Goal: Navigation & Orientation: Find specific page/section

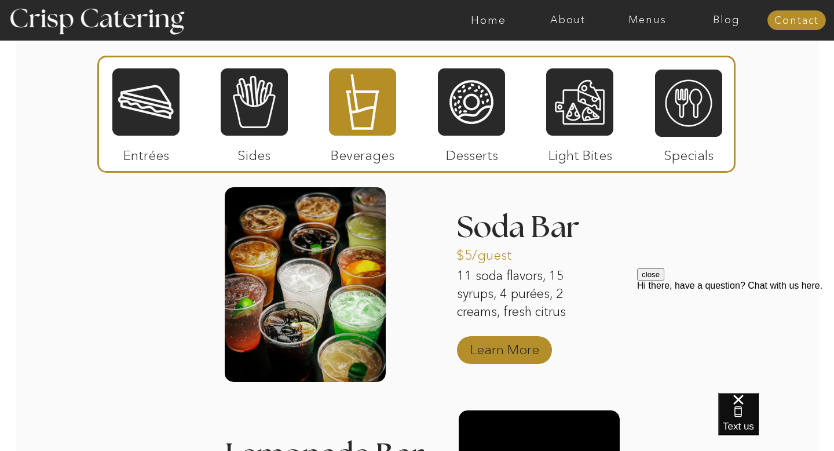
click at [489, 346] on p "Learn More" at bounding box center [504, 347] width 77 height 34
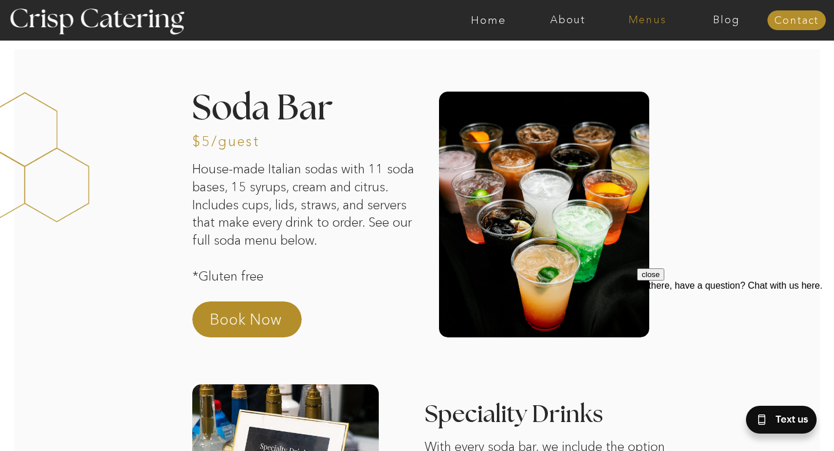
click at [641, 23] on nav "Menus" at bounding box center [647, 20] width 79 height 12
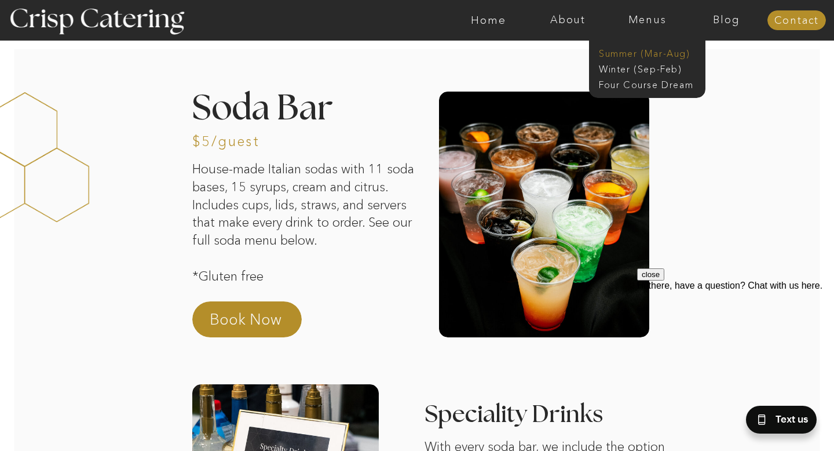
click at [631, 56] on nav "Summer (Mar-Aug)" at bounding box center [651, 52] width 104 height 11
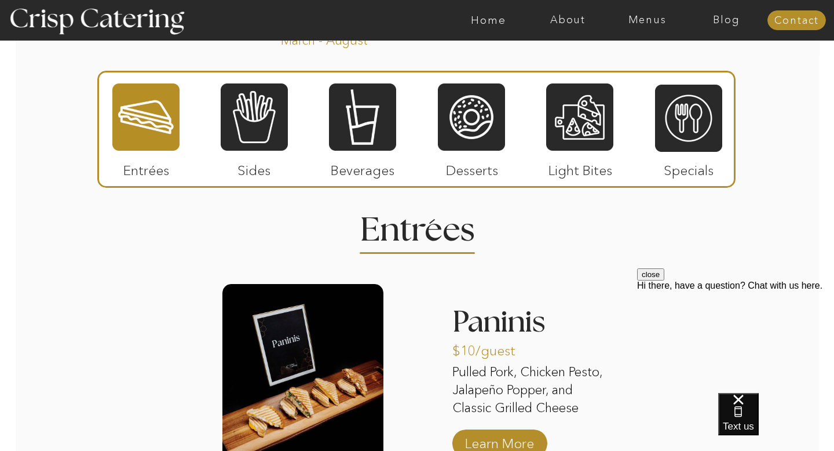
click at [279, 124] on div at bounding box center [254, 117] width 67 height 70
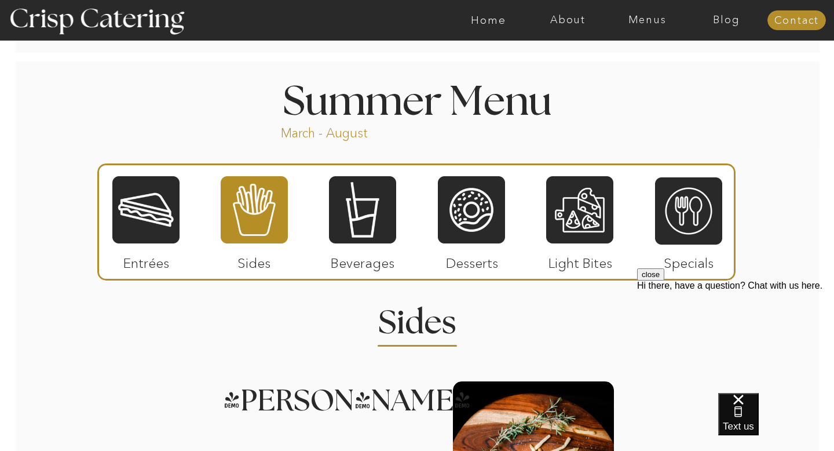
scroll to position [940, 0]
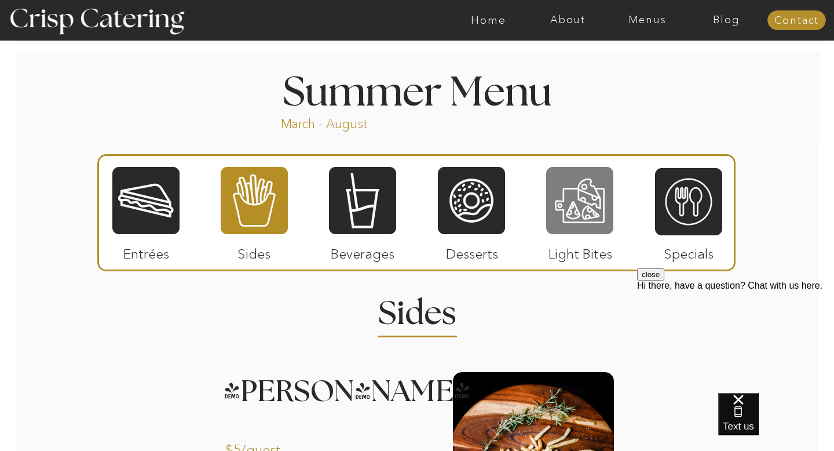
click at [557, 202] on div at bounding box center [579, 201] width 67 height 70
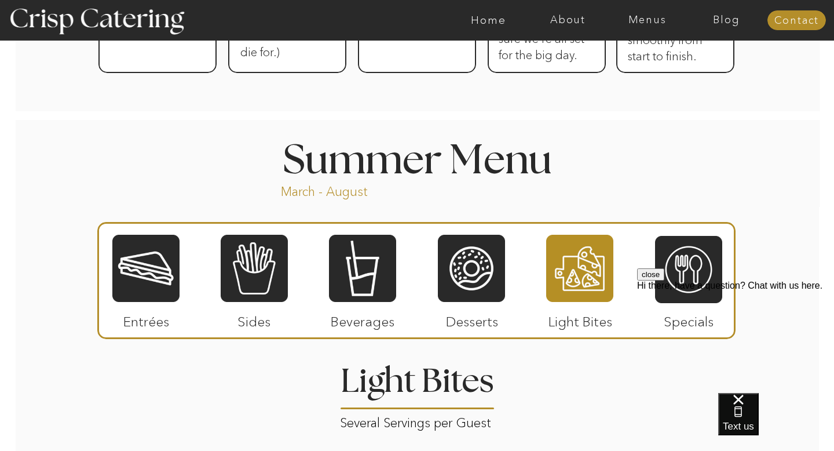
scroll to position [873, 0]
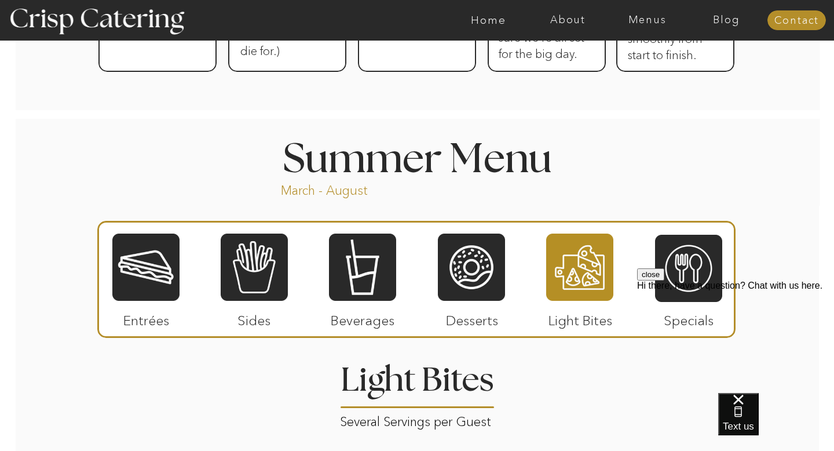
click at [264, 270] on div at bounding box center [254, 267] width 67 height 70
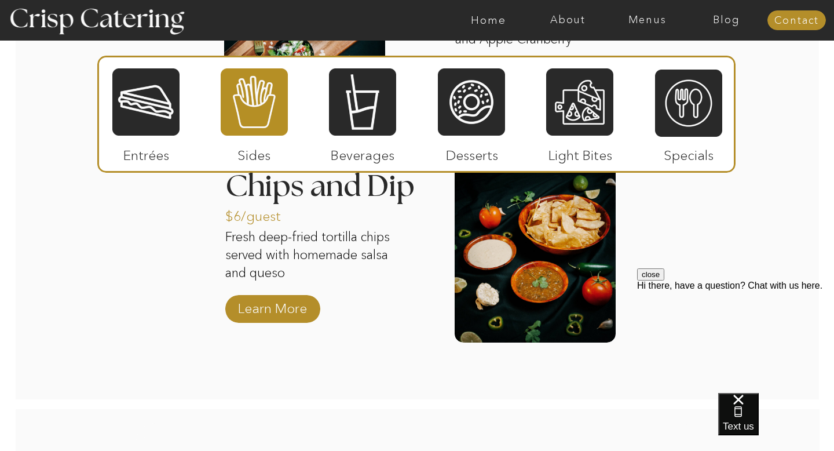
scroll to position [1594, 0]
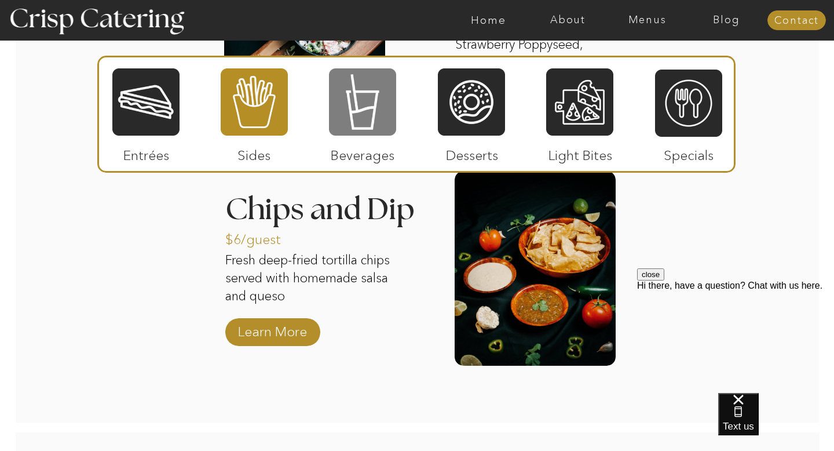
click at [379, 97] on div at bounding box center [362, 102] width 67 height 70
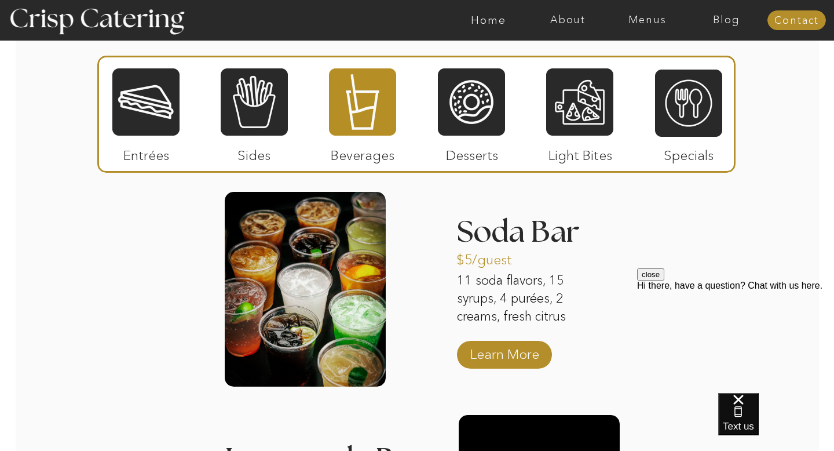
scroll to position [1109, 0]
